Goal: Information Seeking & Learning: Learn about a topic

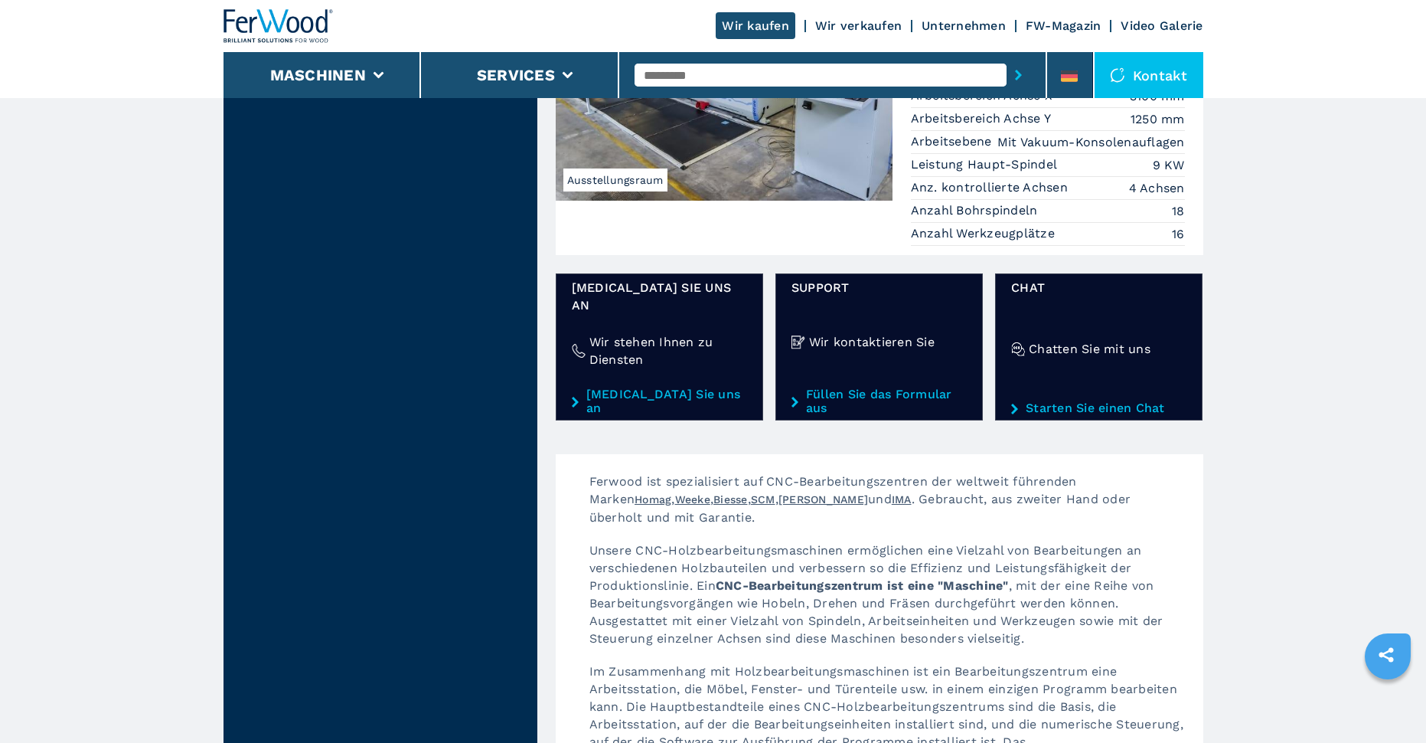
scroll to position [2220, 0]
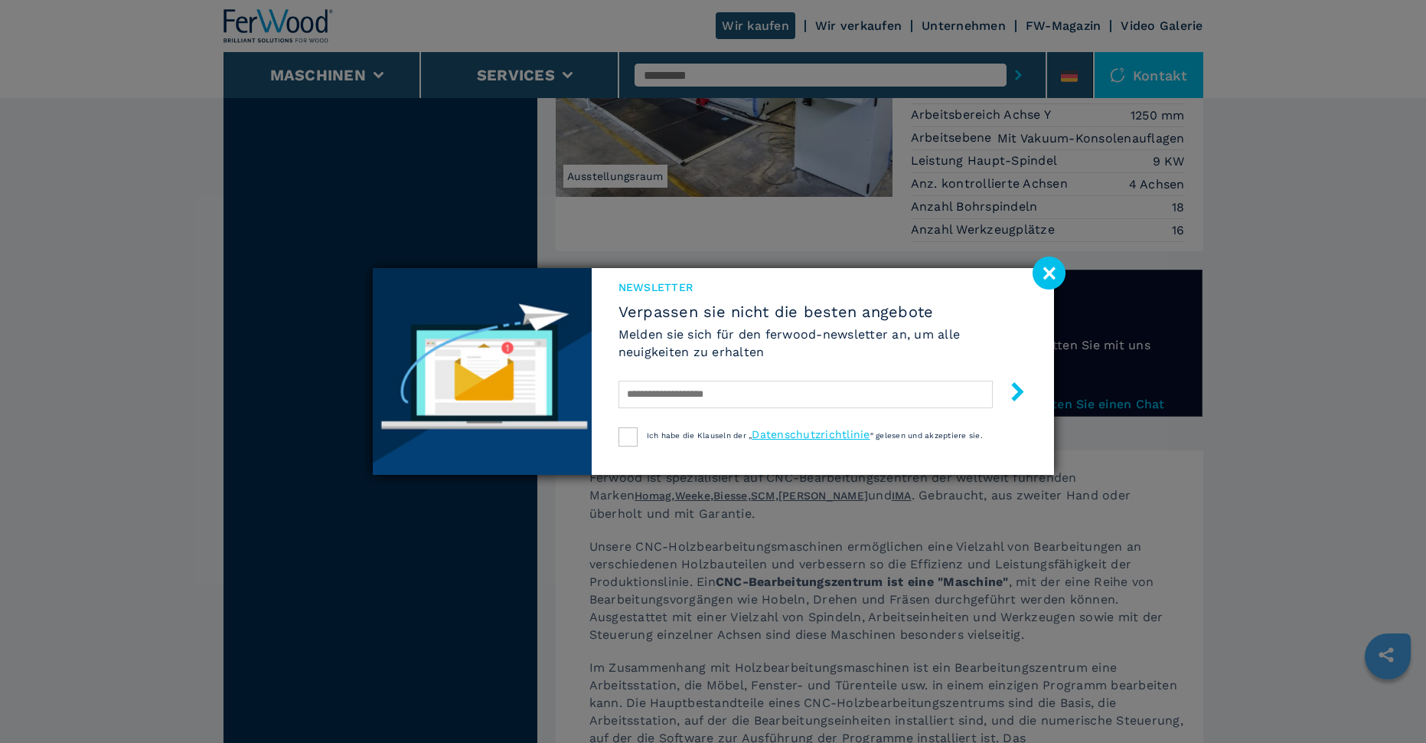
click at [1059, 279] on image at bounding box center [1049, 272] width 33 height 33
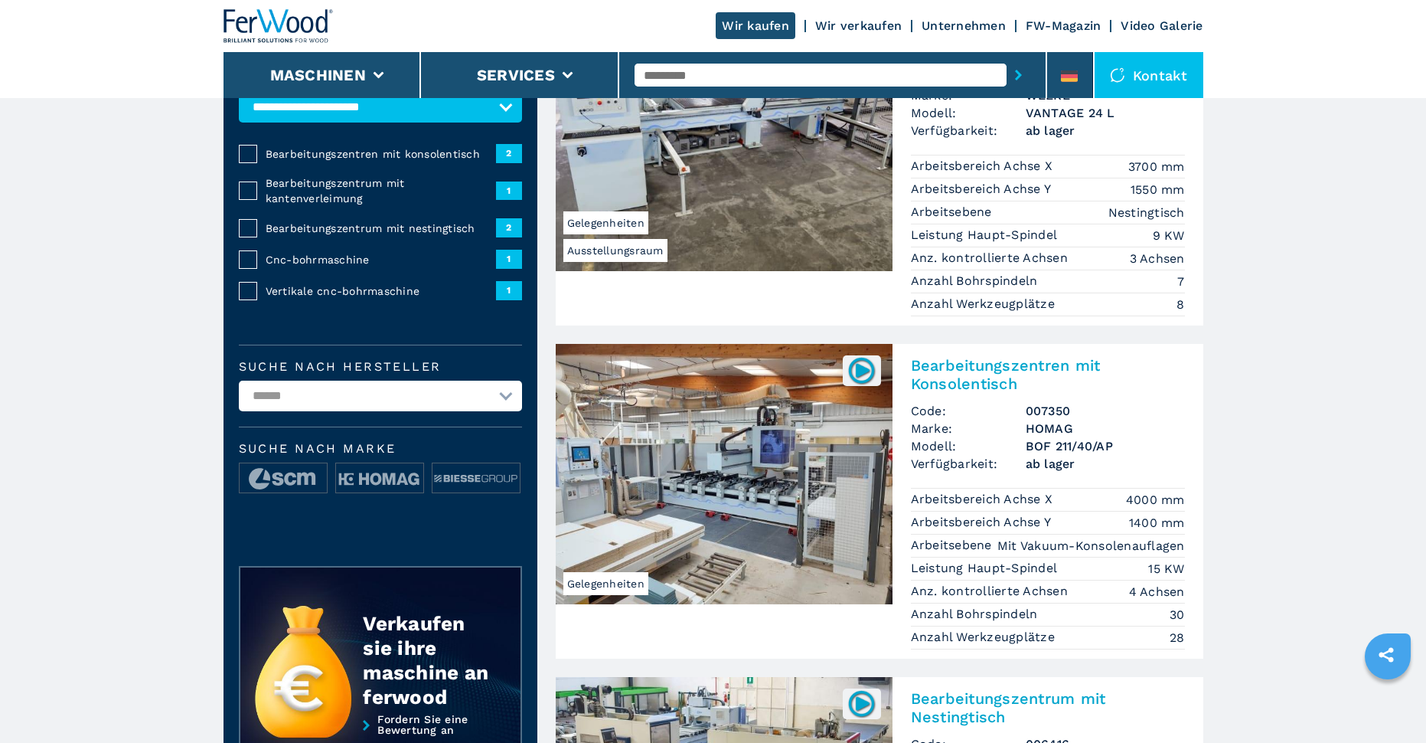
scroll to position [0, 0]
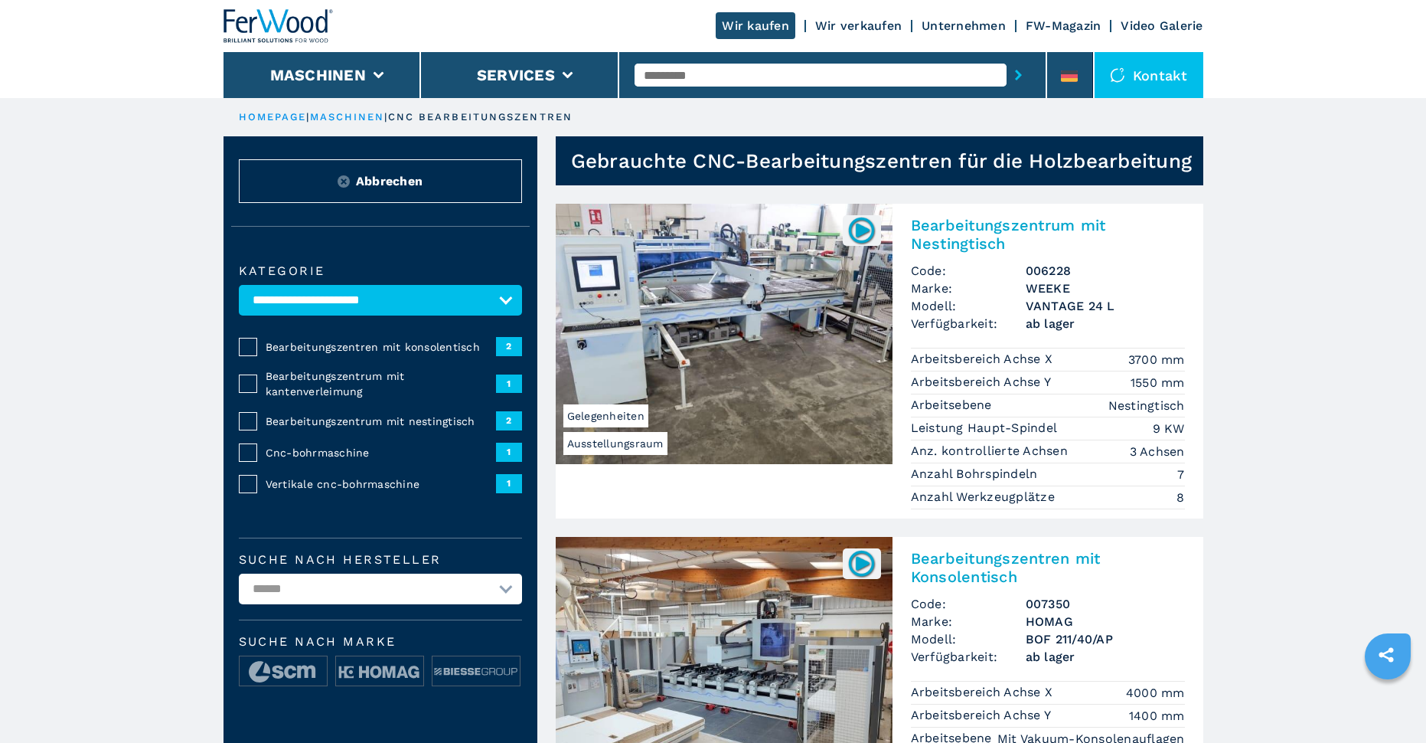
click at [393, 178] on span "Abbrechen" at bounding box center [389, 181] width 67 height 18
click at [358, 80] on button "Maschinen" at bounding box center [318, 75] width 96 height 18
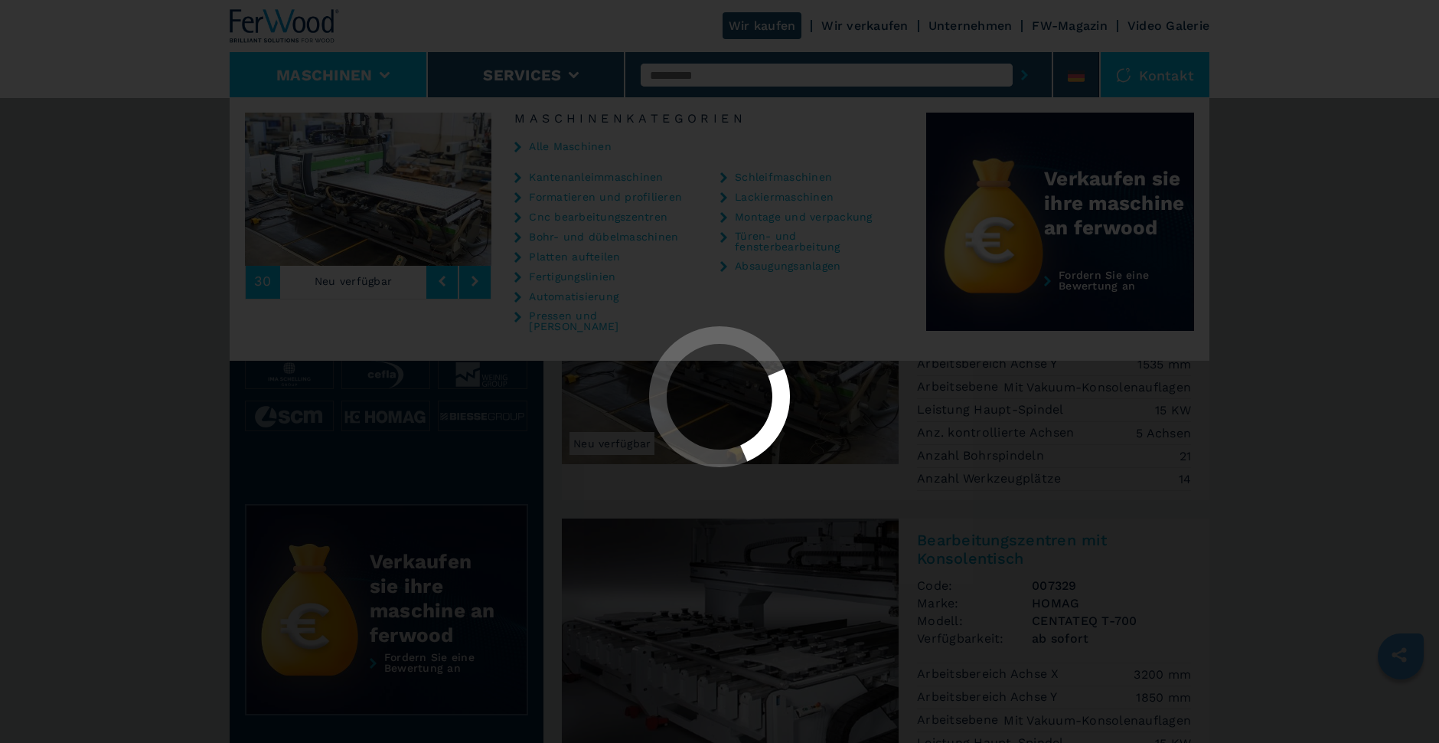
select select "**********"
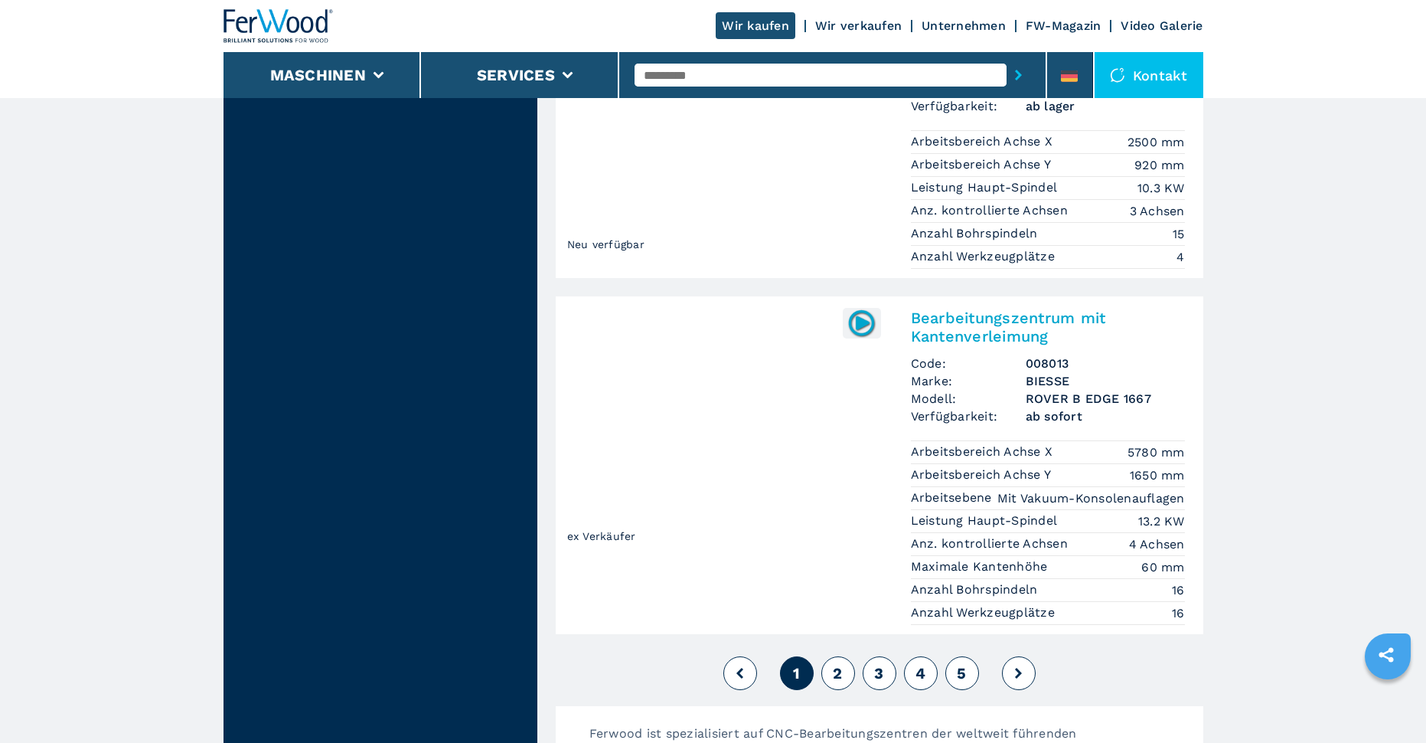
scroll to position [3675, 0]
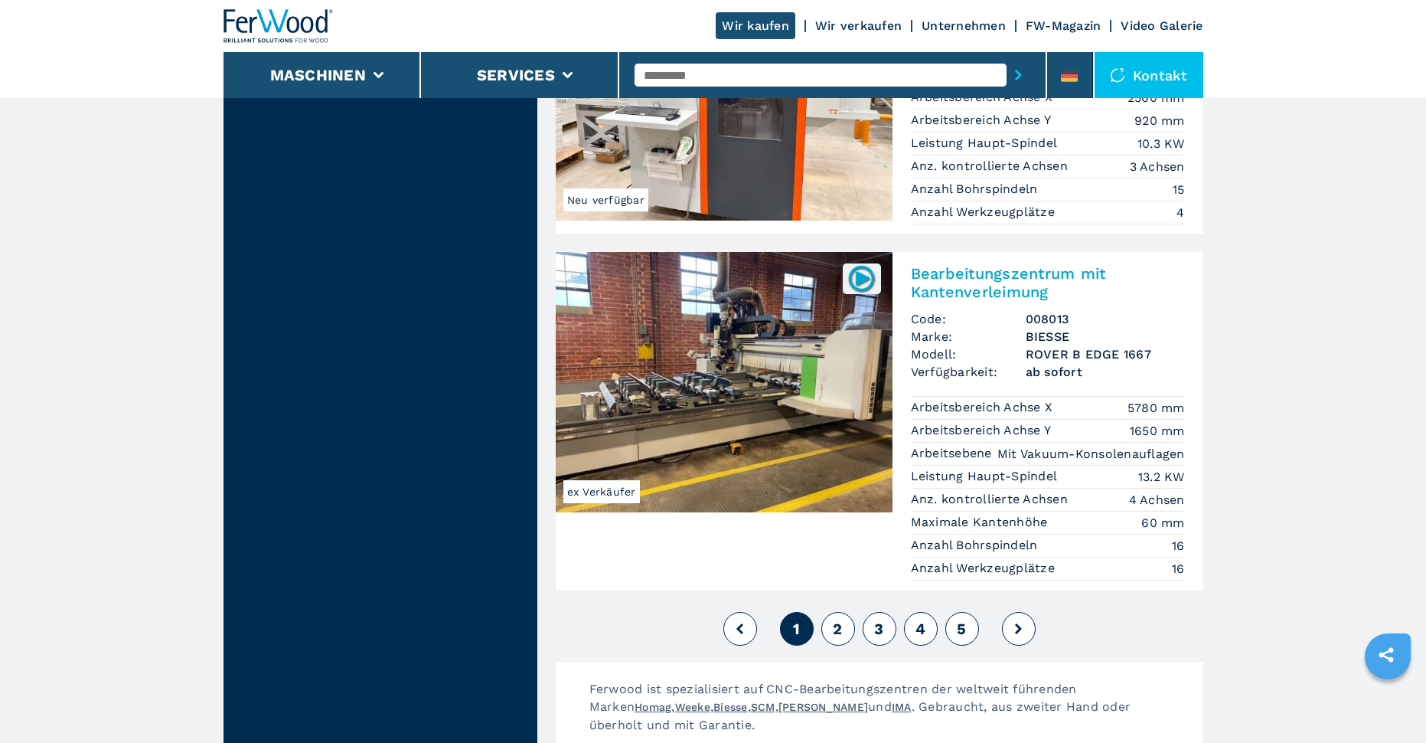
click at [831, 612] on button "2" at bounding box center [838, 629] width 34 height 34
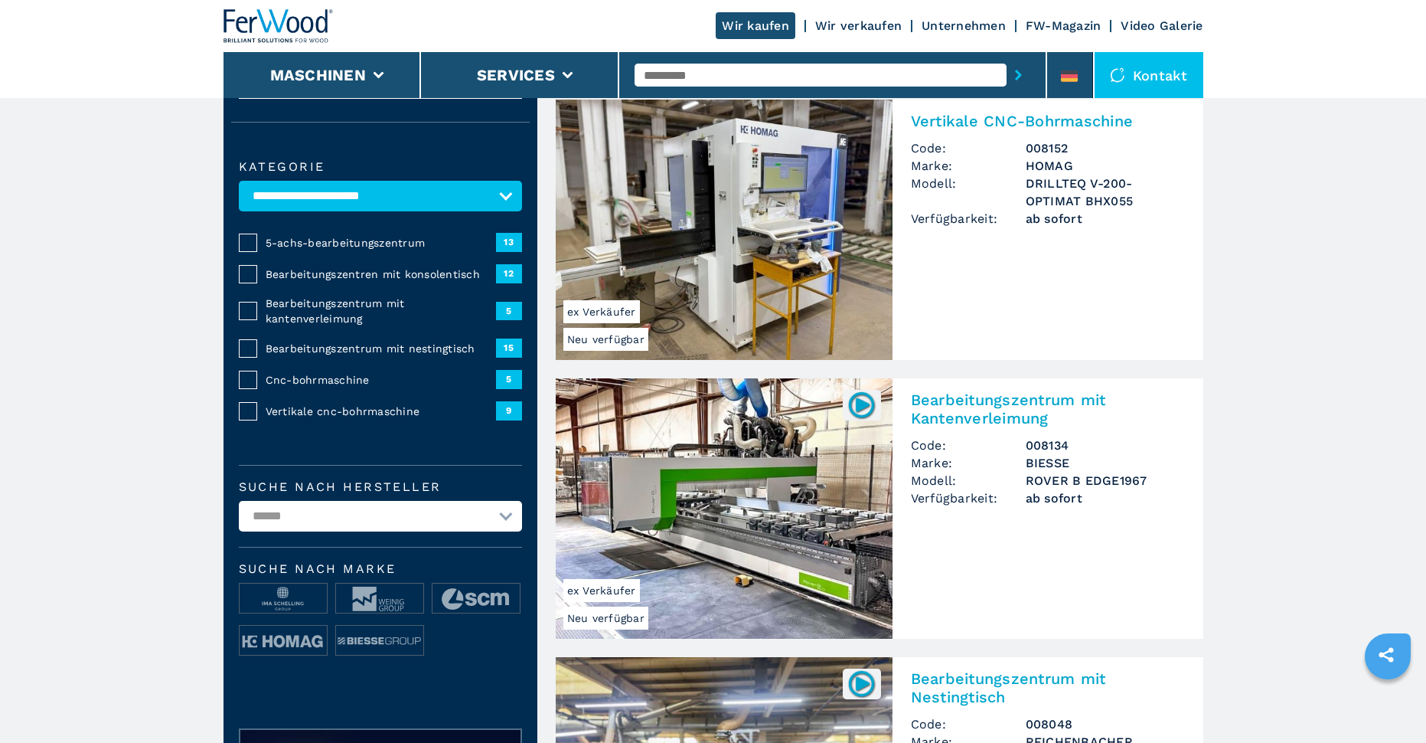
scroll to position [383, 0]
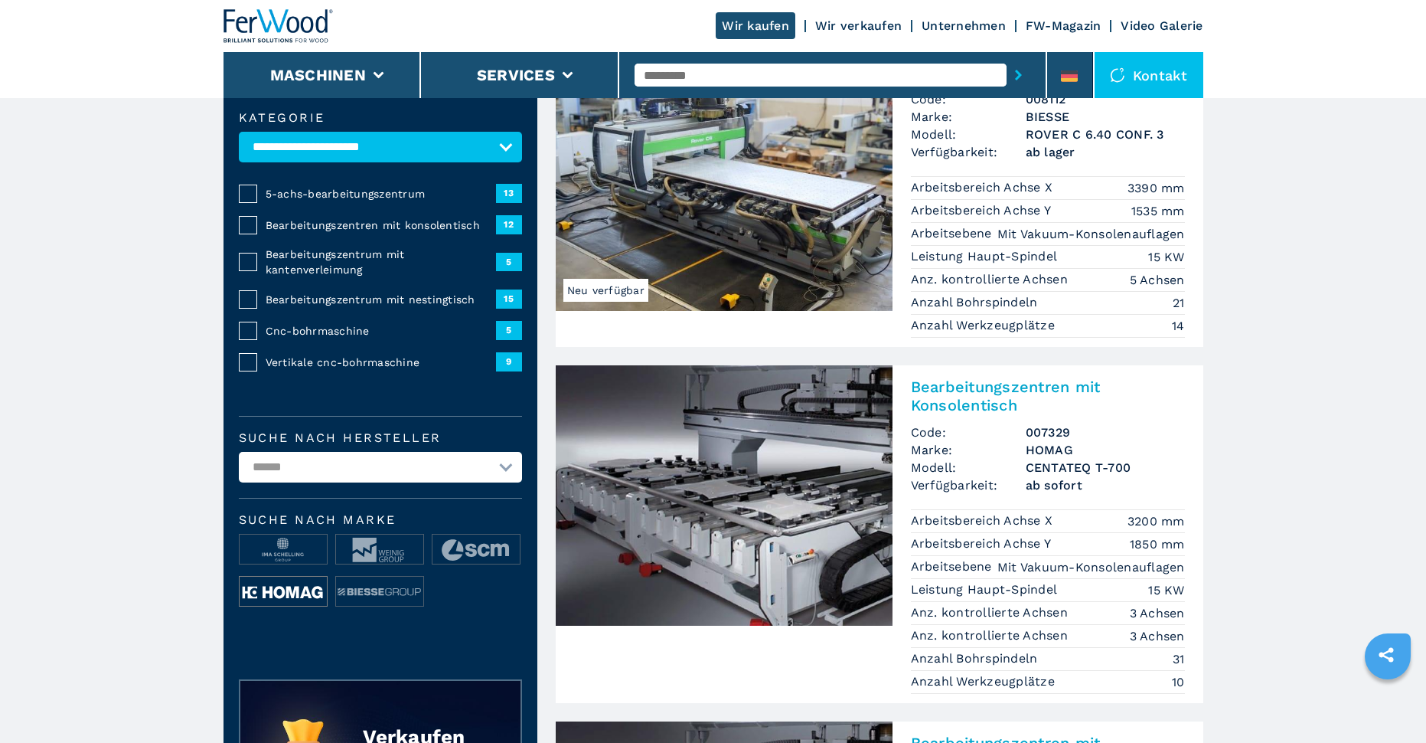
click at [291, 593] on img at bounding box center [283, 591] width 87 height 31
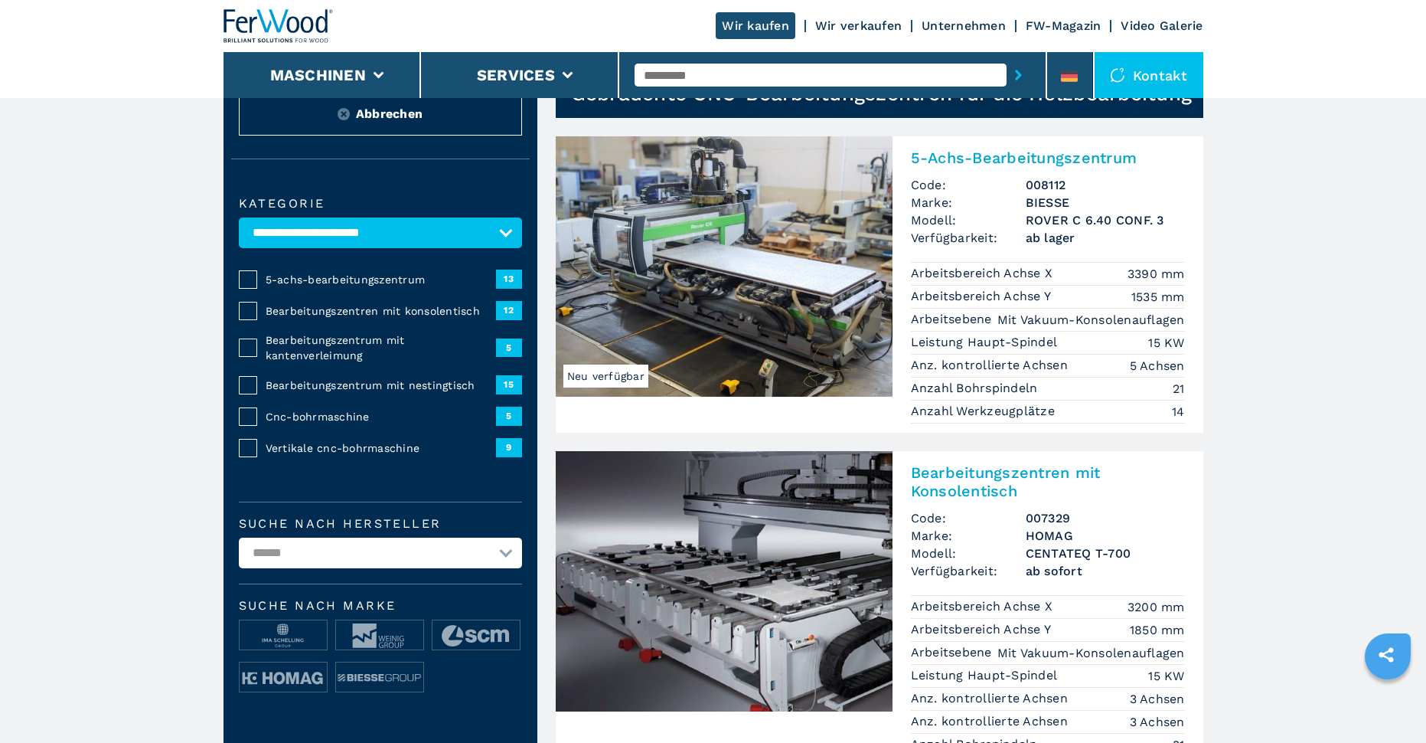
scroll to position [508, 0]
